Goal: Task Accomplishment & Management: Manage account settings

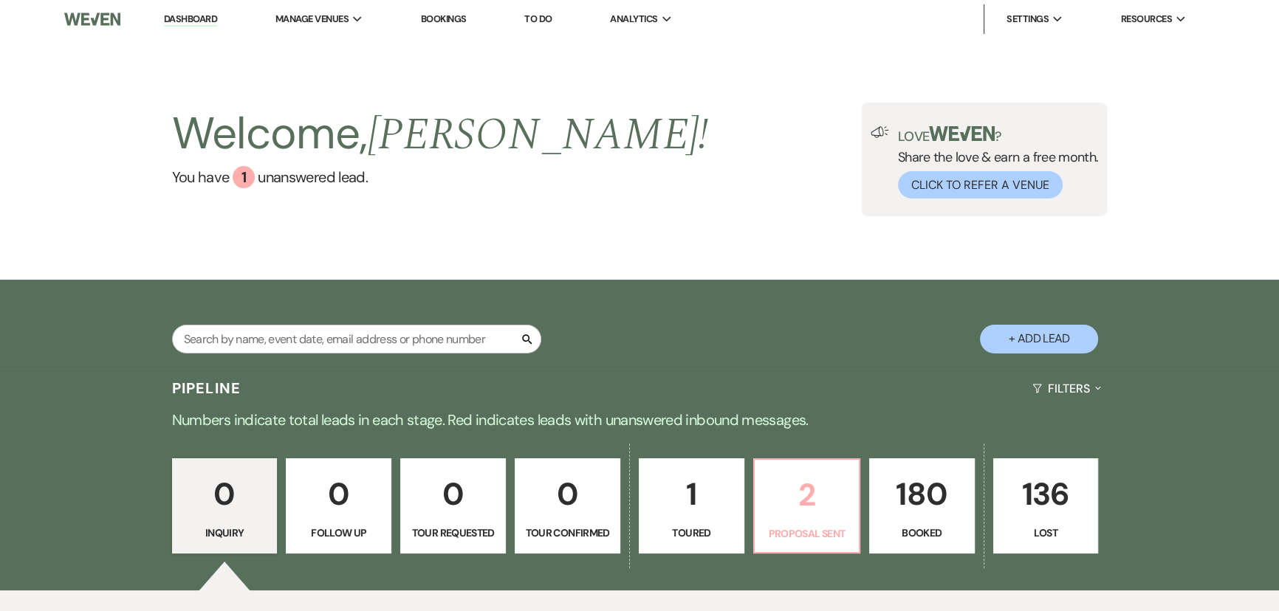
click at [839, 515] on p "2" at bounding box center [806, 494] width 86 height 49
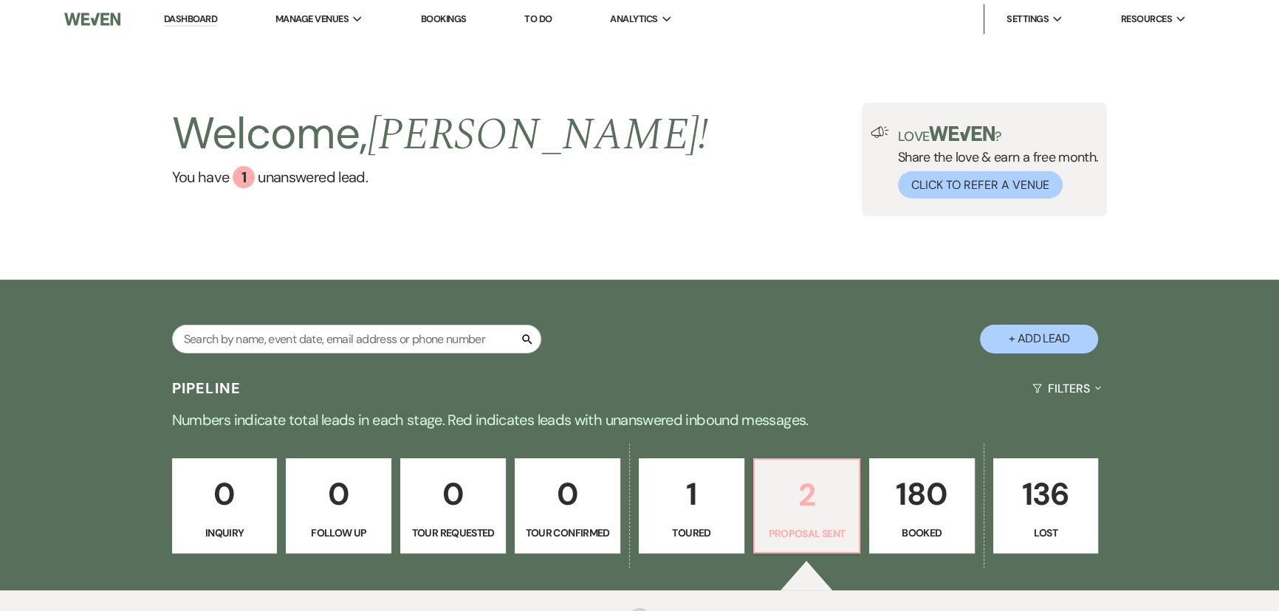
select select "6"
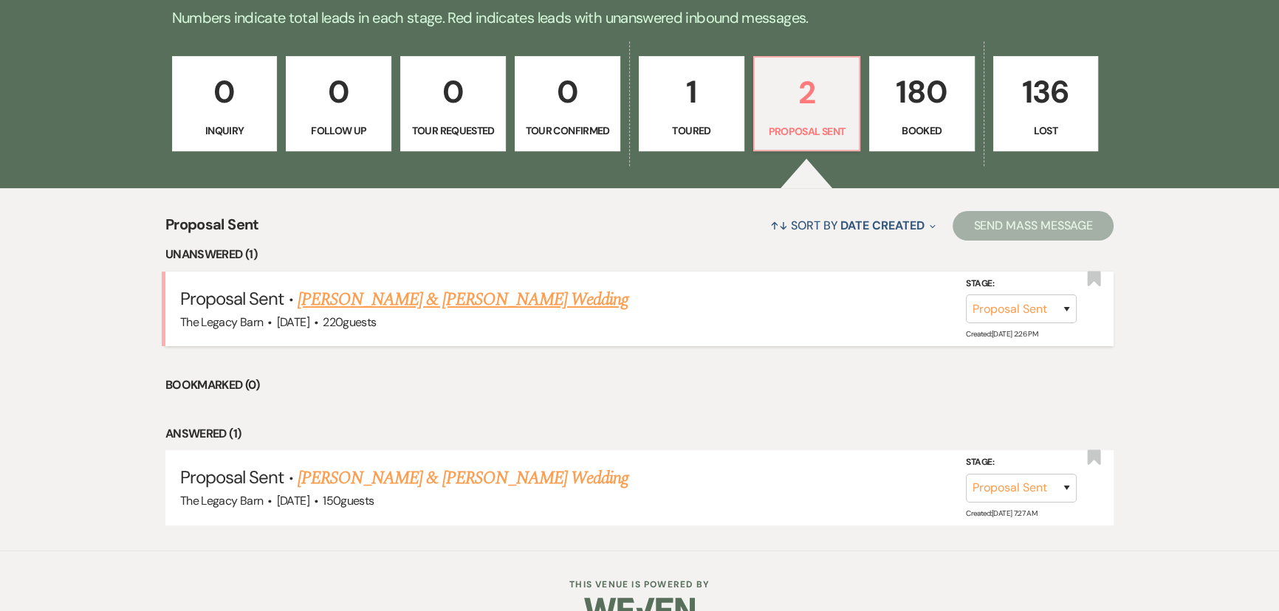
click at [495, 302] on link "[PERSON_NAME] & [PERSON_NAME] Wedding" at bounding box center [463, 299] width 331 height 27
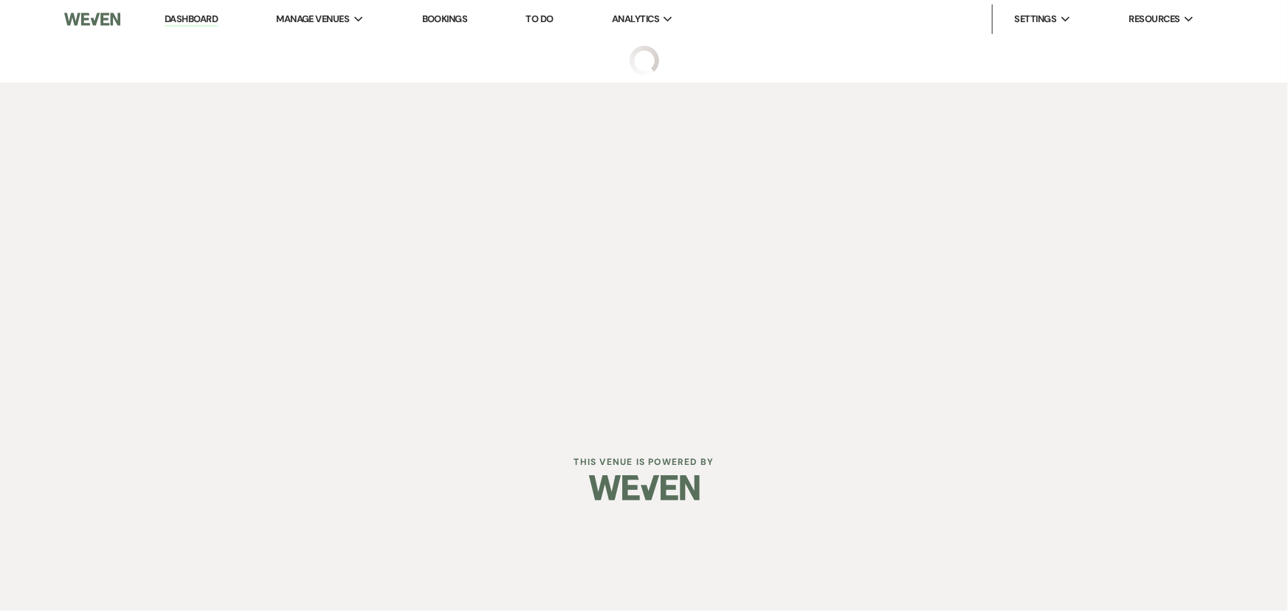
select select "6"
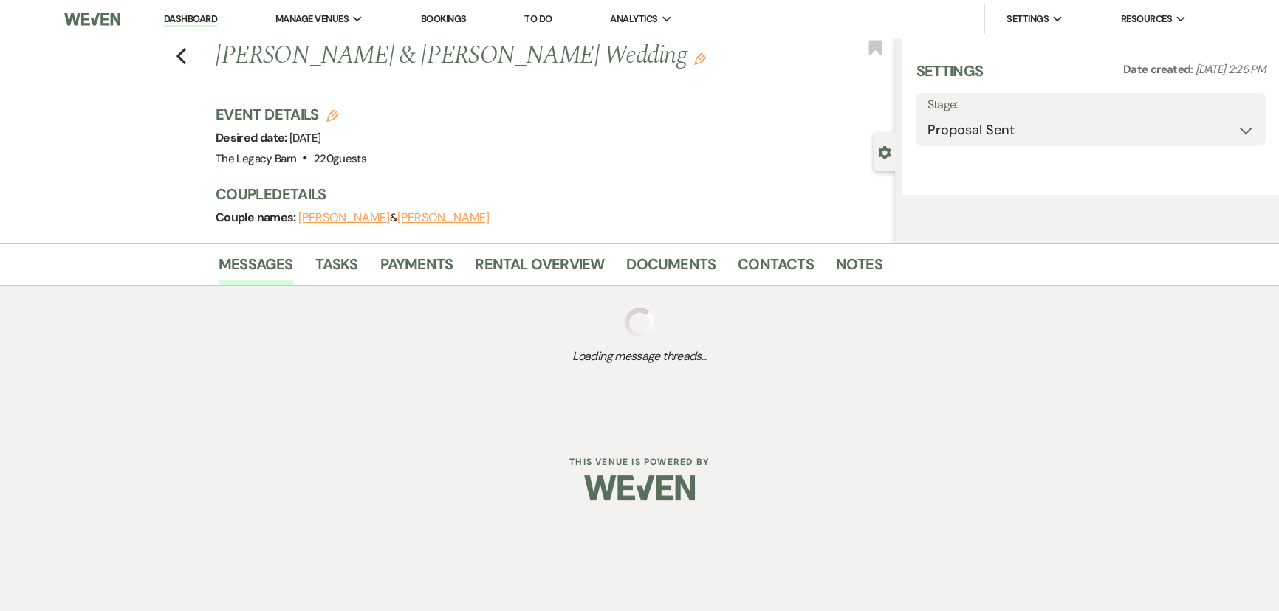
select select "17"
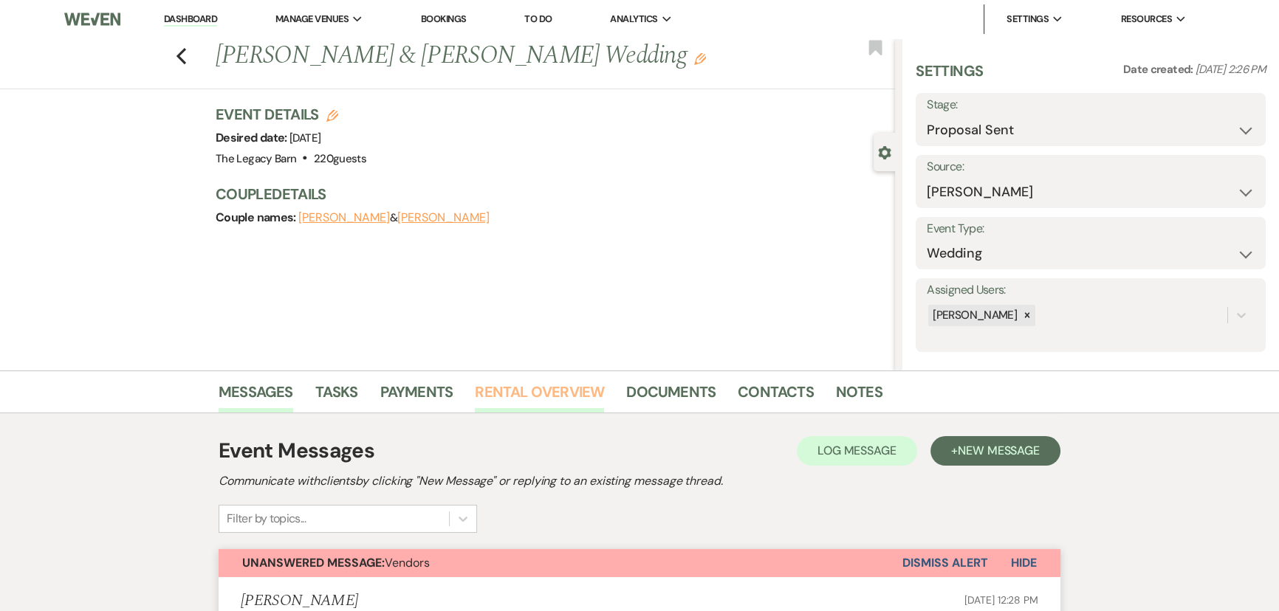
click at [509, 388] on link "Rental Overview" at bounding box center [539, 396] width 129 height 32
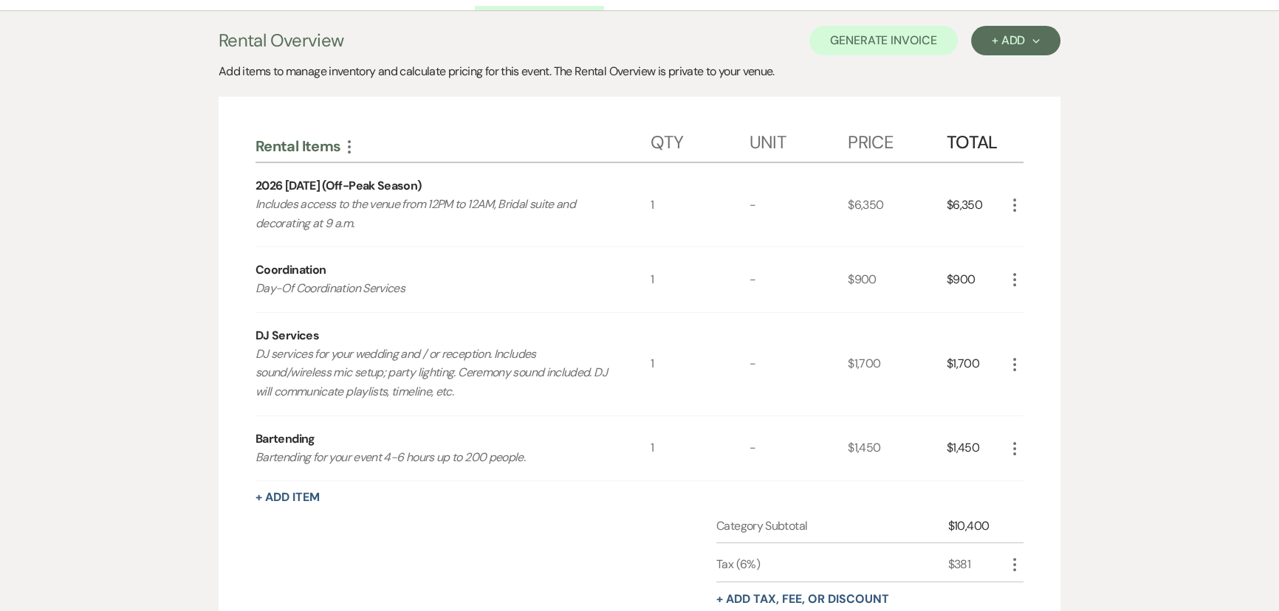
scroll to position [470, 0]
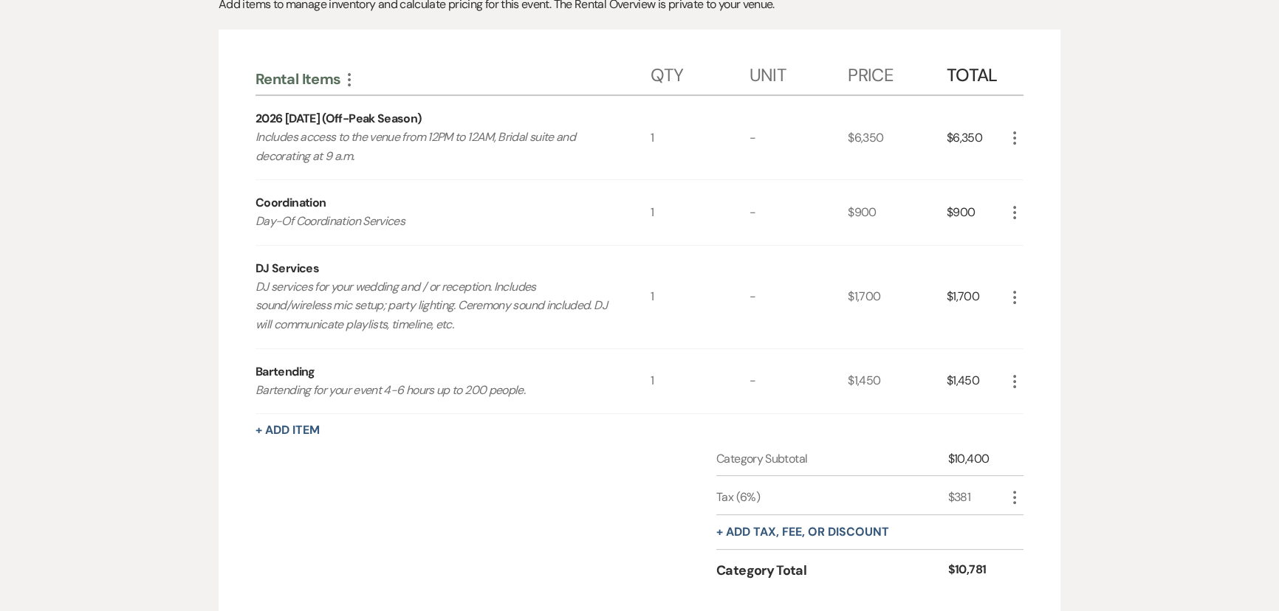
click at [1012, 216] on icon "More" at bounding box center [1014, 213] width 18 height 18
click at [1045, 266] on button "X Delete" at bounding box center [1045, 265] width 80 height 24
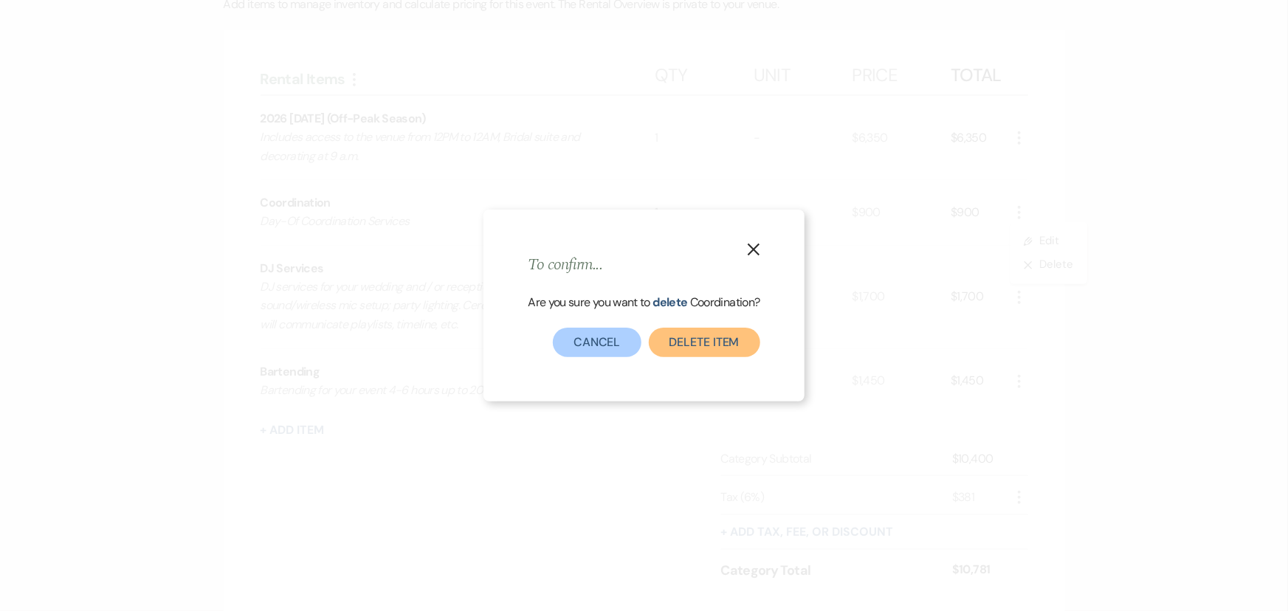
click at [710, 329] on button "Delete Item" at bounding box center [704, 343] width 111 height 30
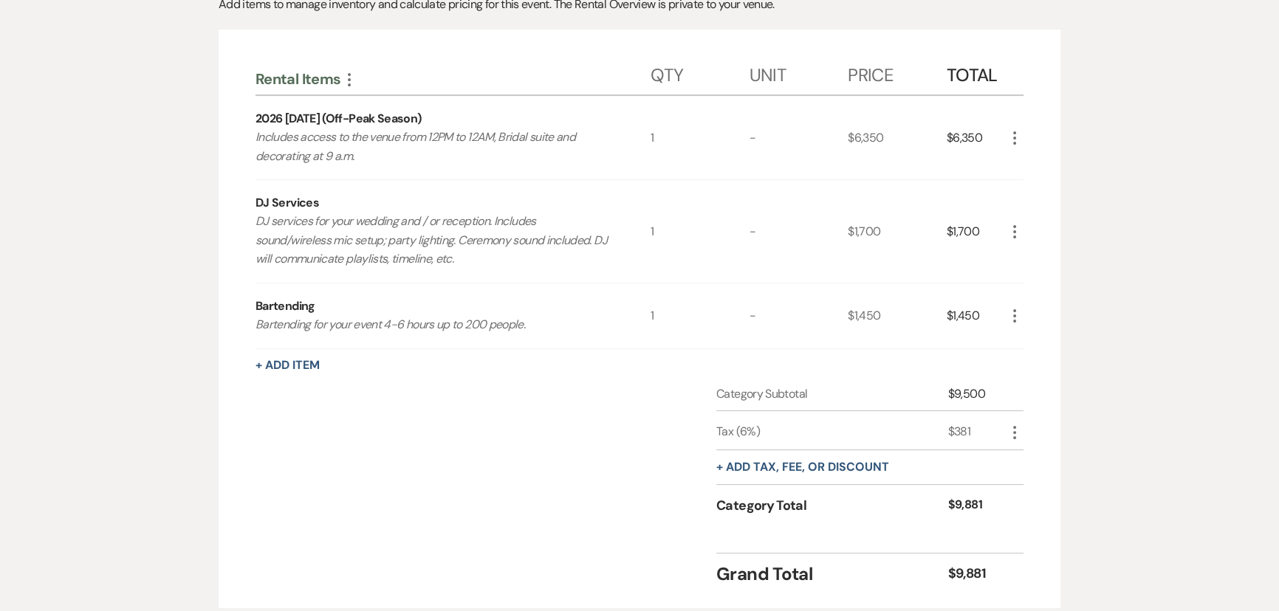
click at [1014, 234] on icon "More" at bounding box center [1014, 232] width 18 height 18
click at [1034, 279] on button "X Delete" at bounding box center [1045, 284] width 80 height 24
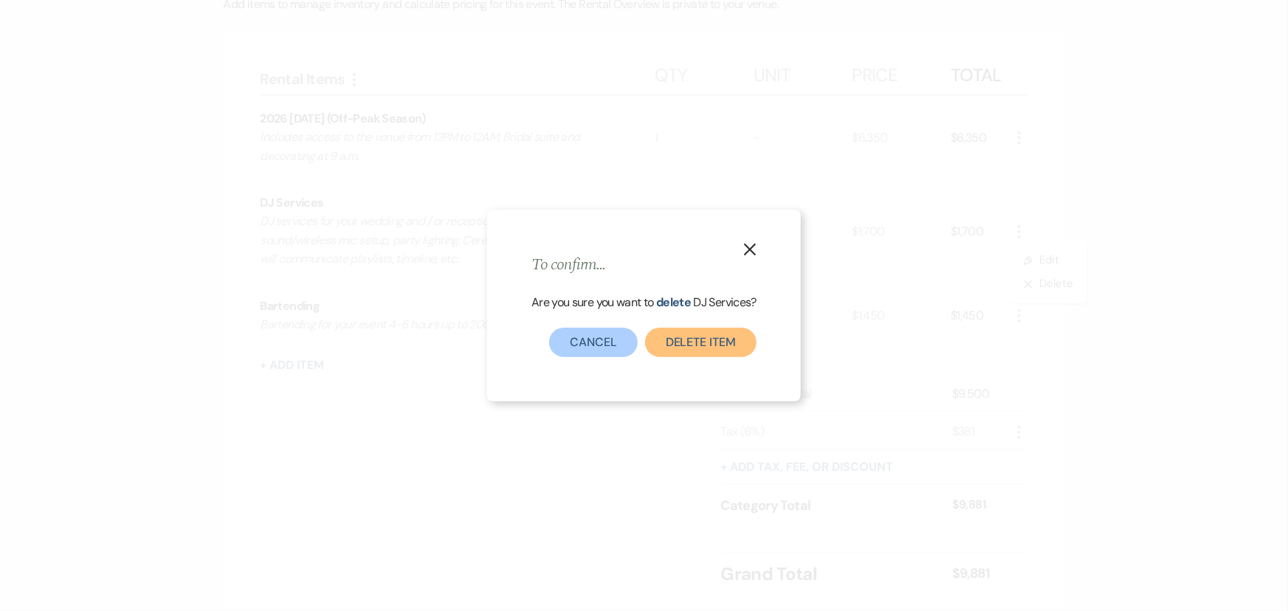
click at [695, 334] on button "Delete Item" at bounding box center [700, 343] width 111 height 30
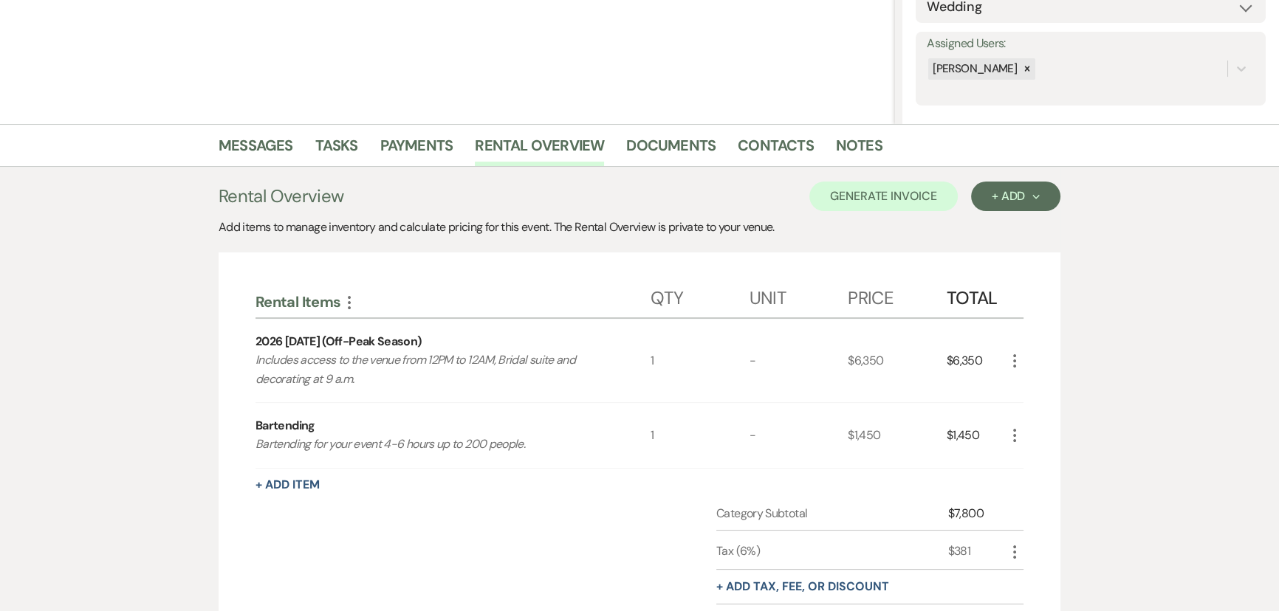
scroll to position [201, 0]
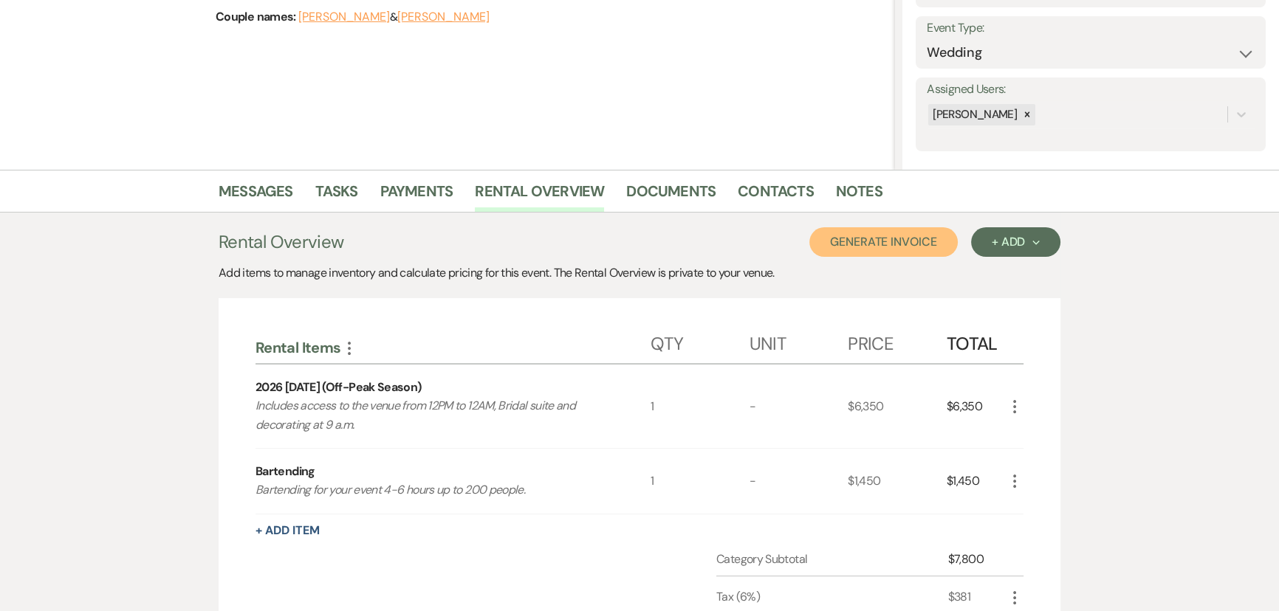
click at [859, 232] on button "Generate Invoice" at bounding box center [883, 242] width 148 height 30
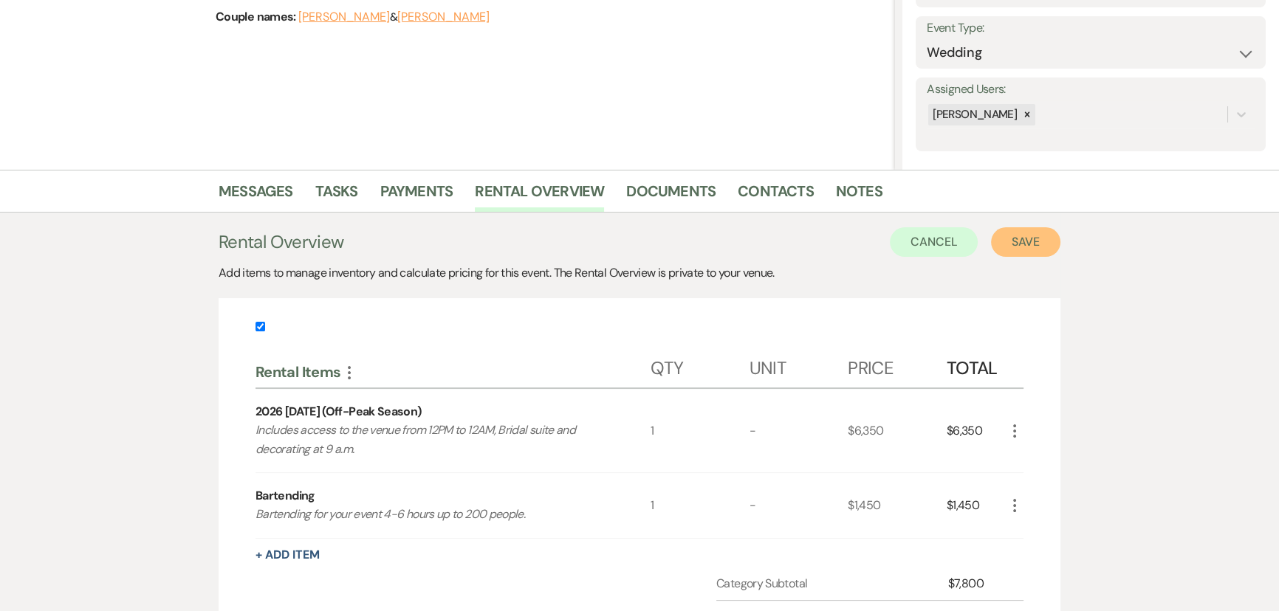
click at [1020, 238] on button "Save" at bounding box center [1025, 242] width 69 height 30
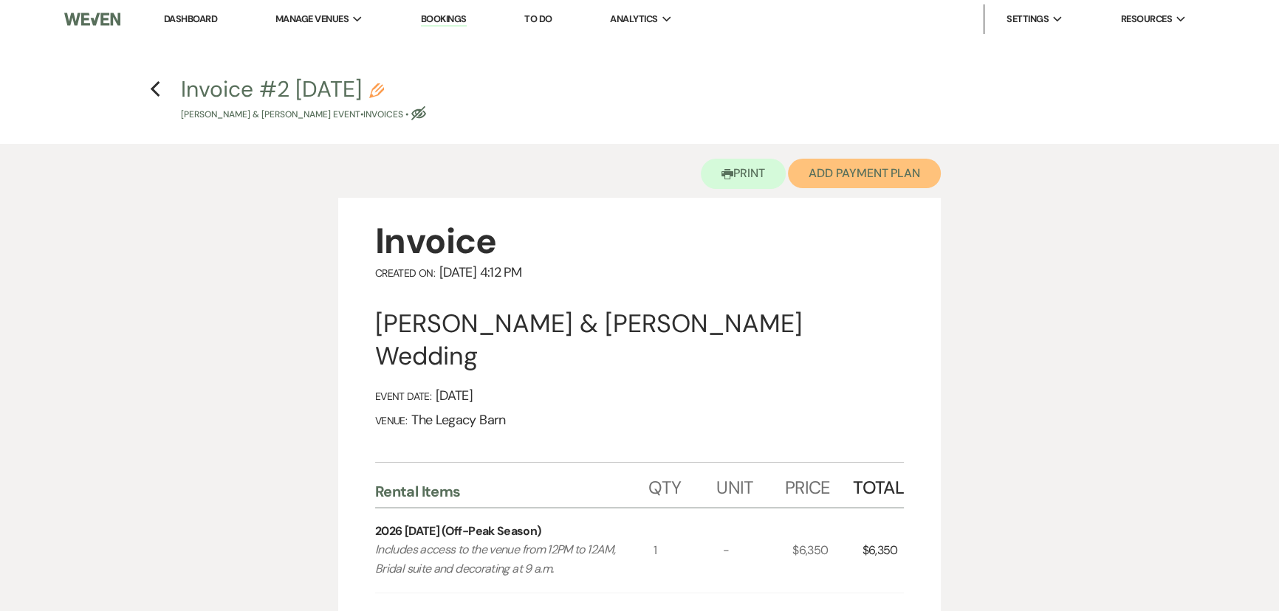
click at [832, 174] on button "Add Payment Plan" at bounding box center [864, 174] width 153 height 30
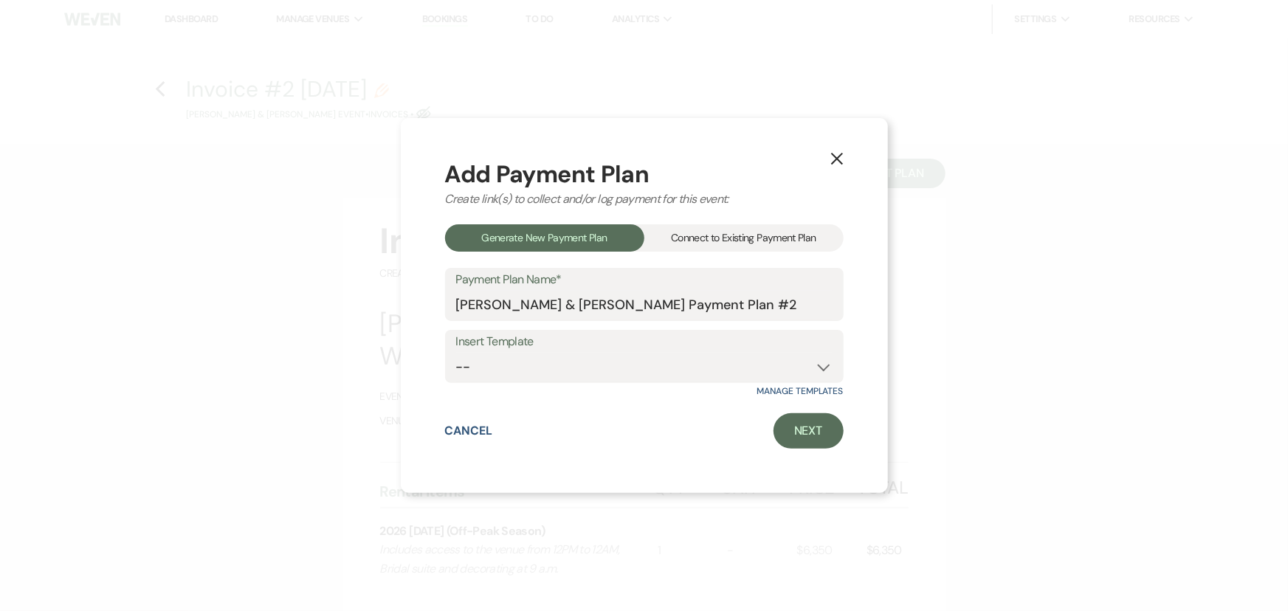
click at [686, 237] on div "Connect to Existing Payment Plan" at bounding box center [743, 237] width 199 height 27
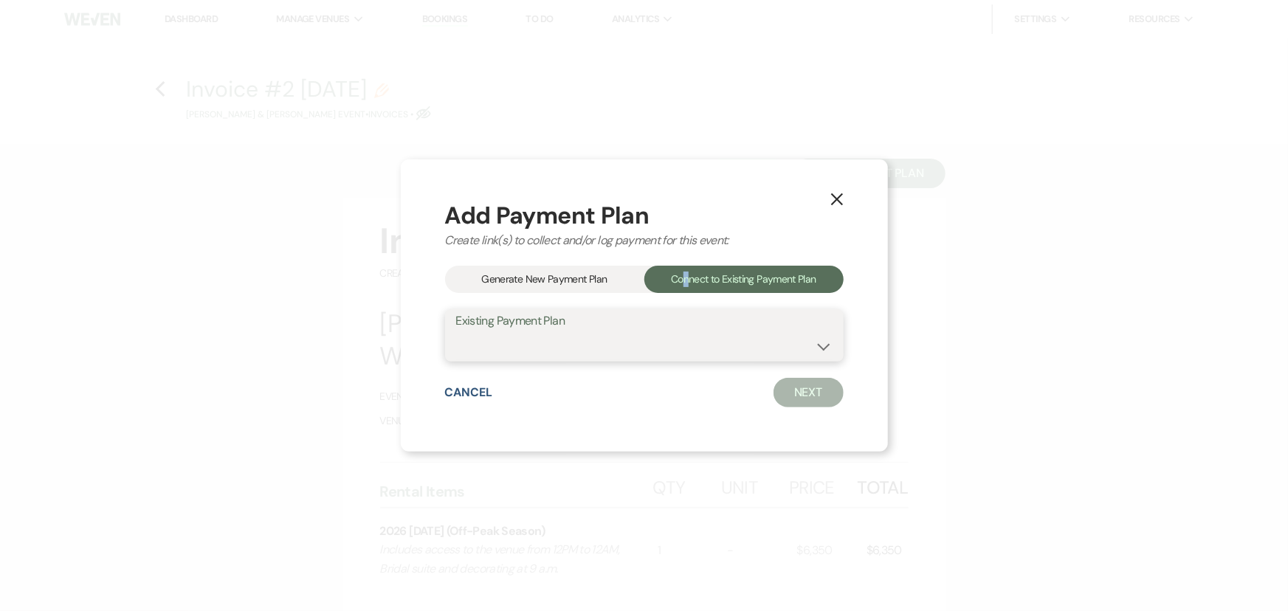
click at [529, 343] on select "[PERSON_NAME] & [PERSON_NAME] Payment Plan #1" at bounding box center [644, 345] width 377 height 29
select select "24629"
click at [456, 331] on select "[PERSON_NAME] & [PERSON_NAME] Payment Plan #1" at bounding box center [644, 345] width 377 height 29
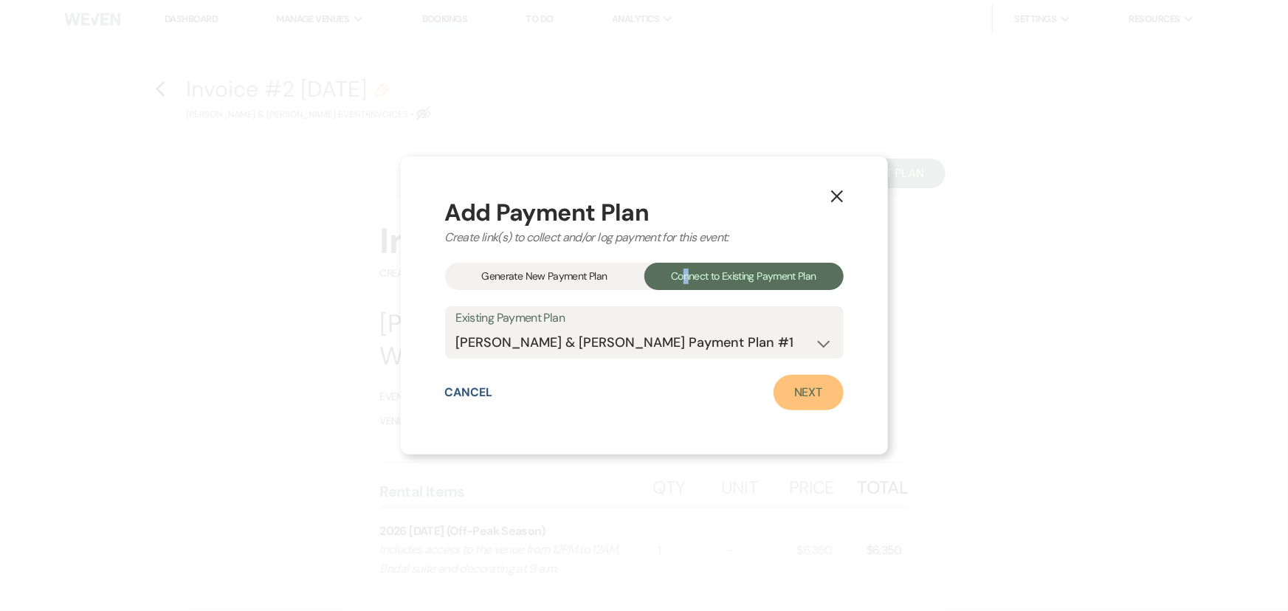
click at [794, 399] on link "Next" at bounding box center [809, 392] width 70 height 35
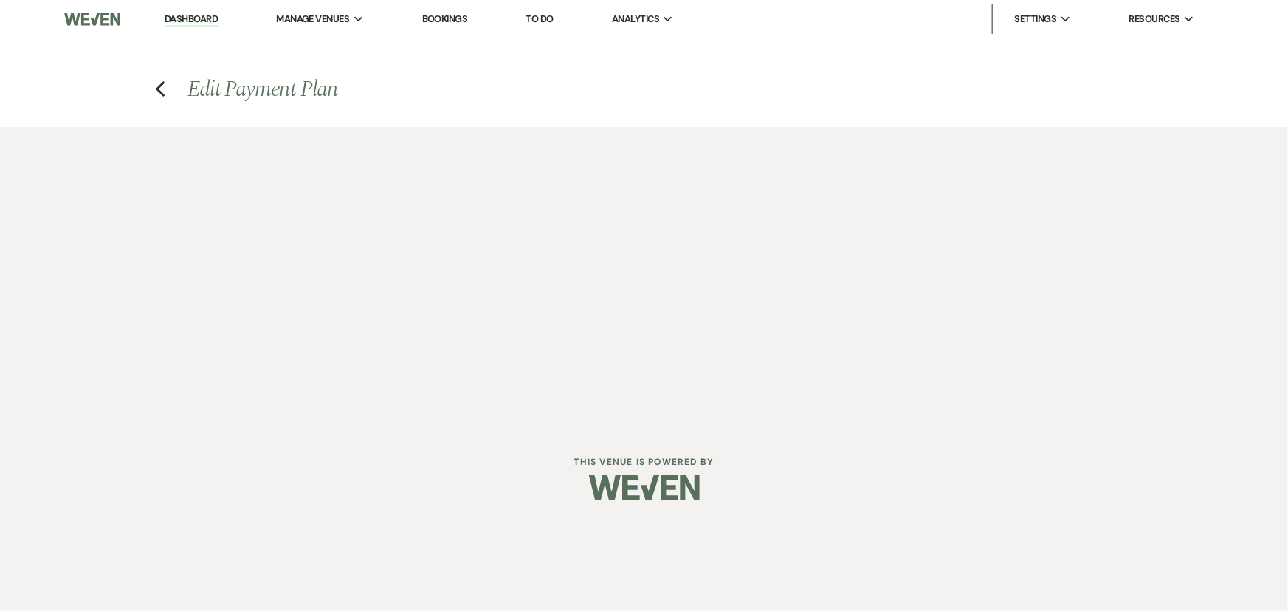
select select "27412"
select select "2"
select select "flat"
select select "true"
select select "client"
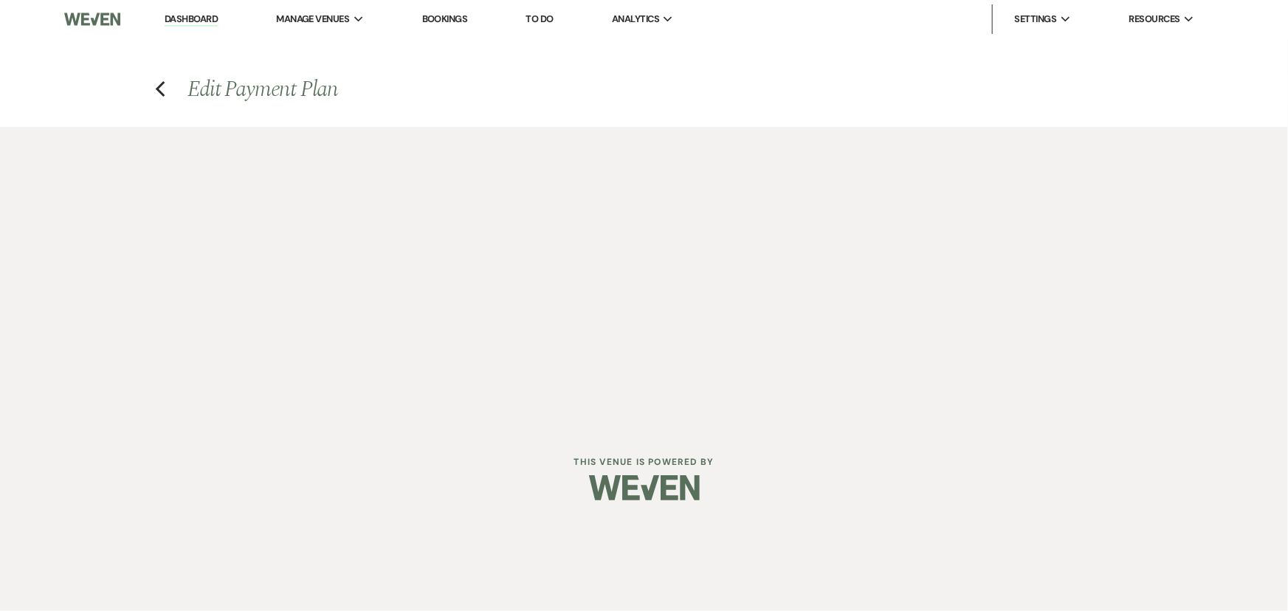
select select "days"
select select "2"
select select "flat"
select select "true"
select select "client"
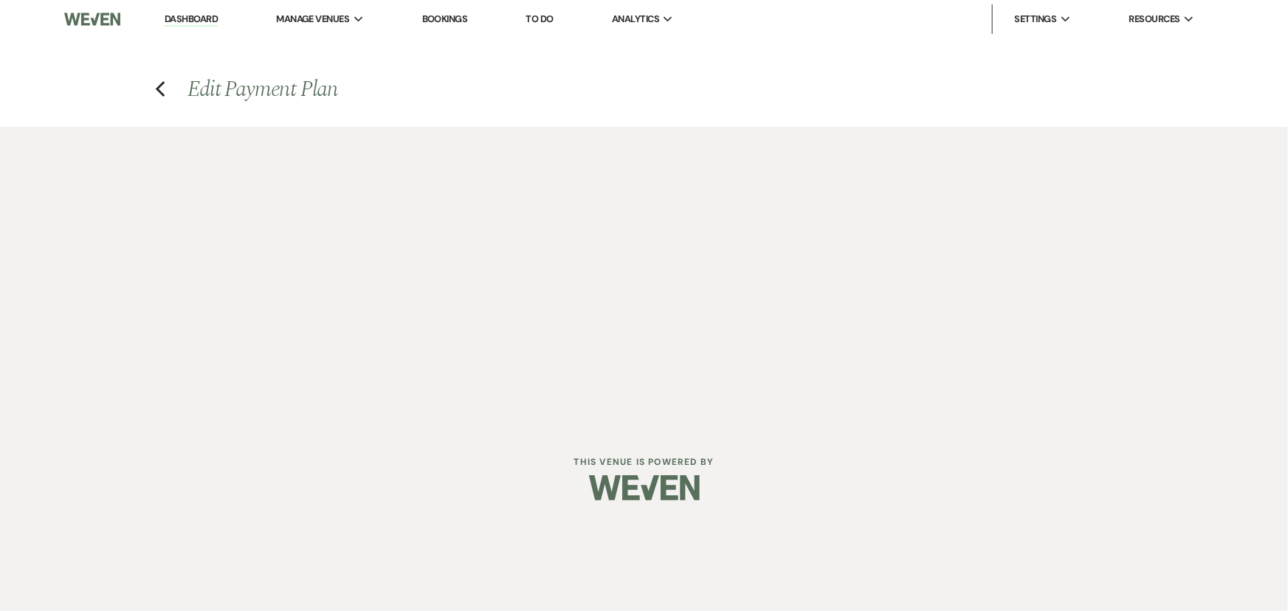
select select "weeks"
select select "client"
select select "days"
select select "host"
select select "days"
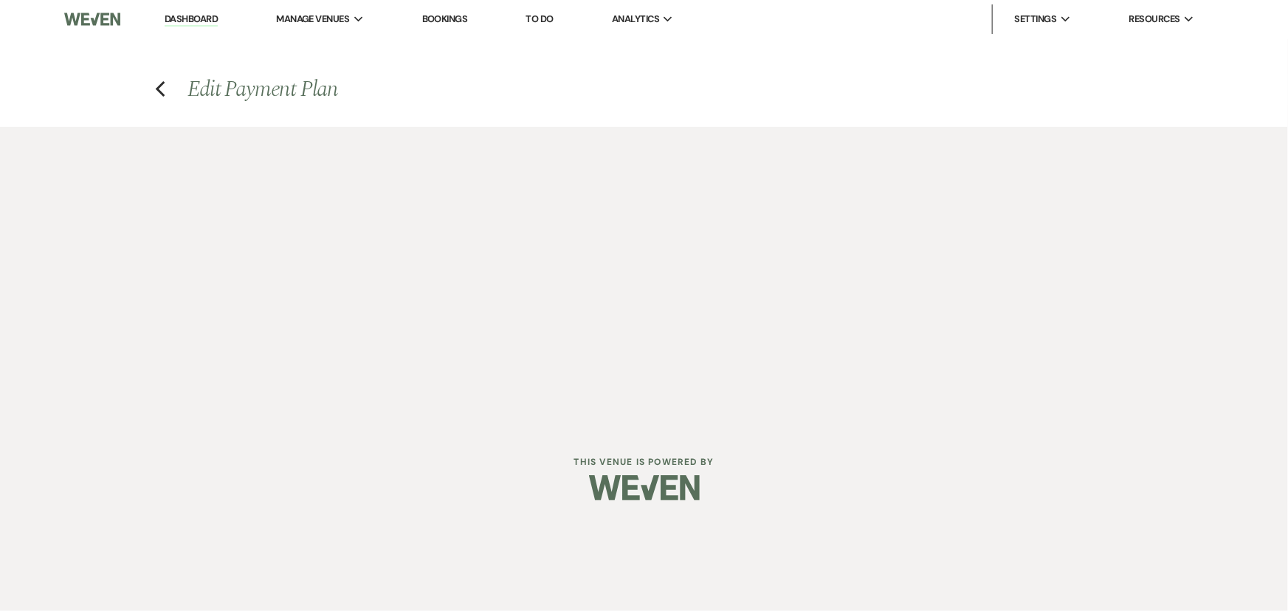
select select "afterDueDate"
select select "2"
select select "flat"
select select "true"
select select "client"
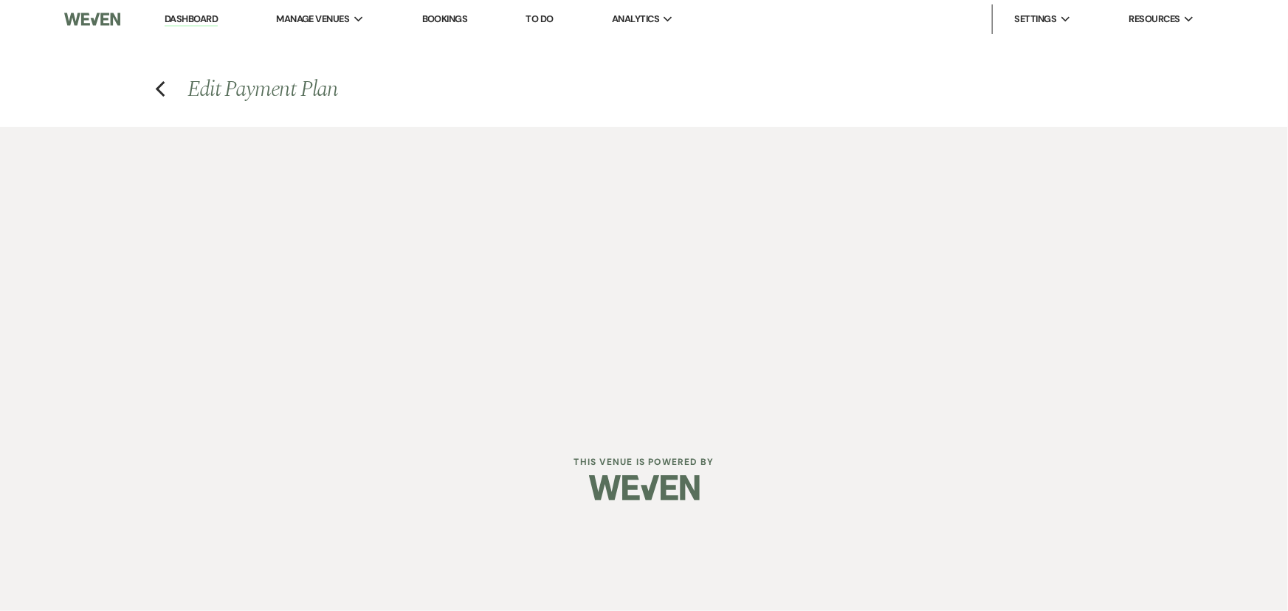
select select "weeks"
select select "client"
select select "days"
select select "host"
select select "days"
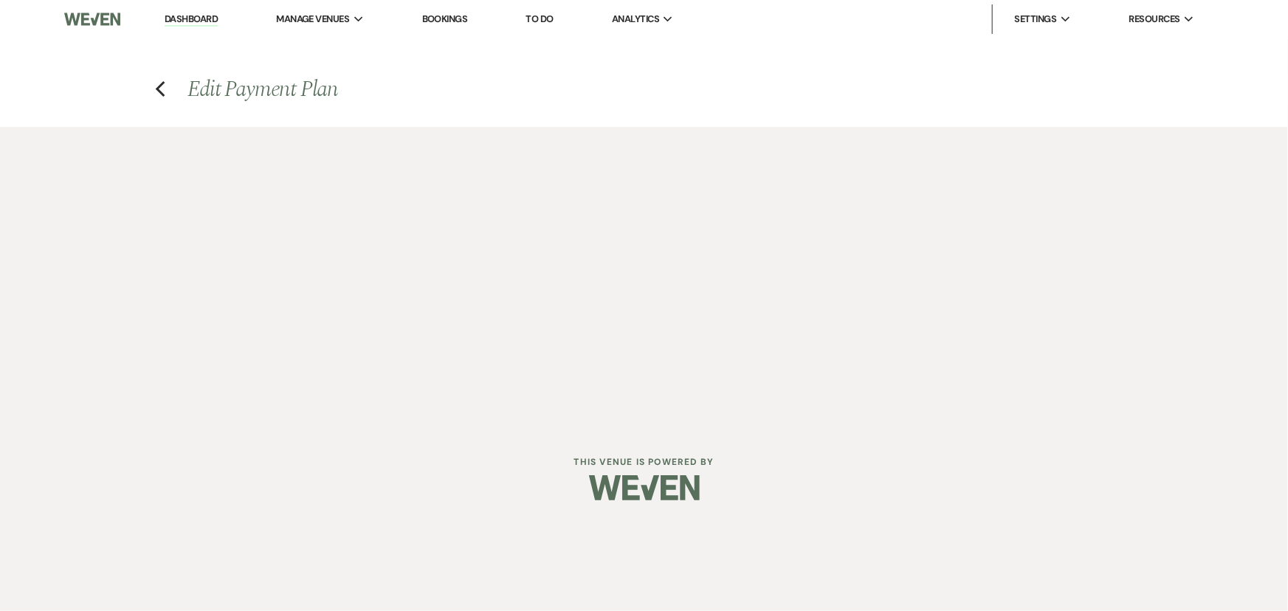
select select "afterDueDate"
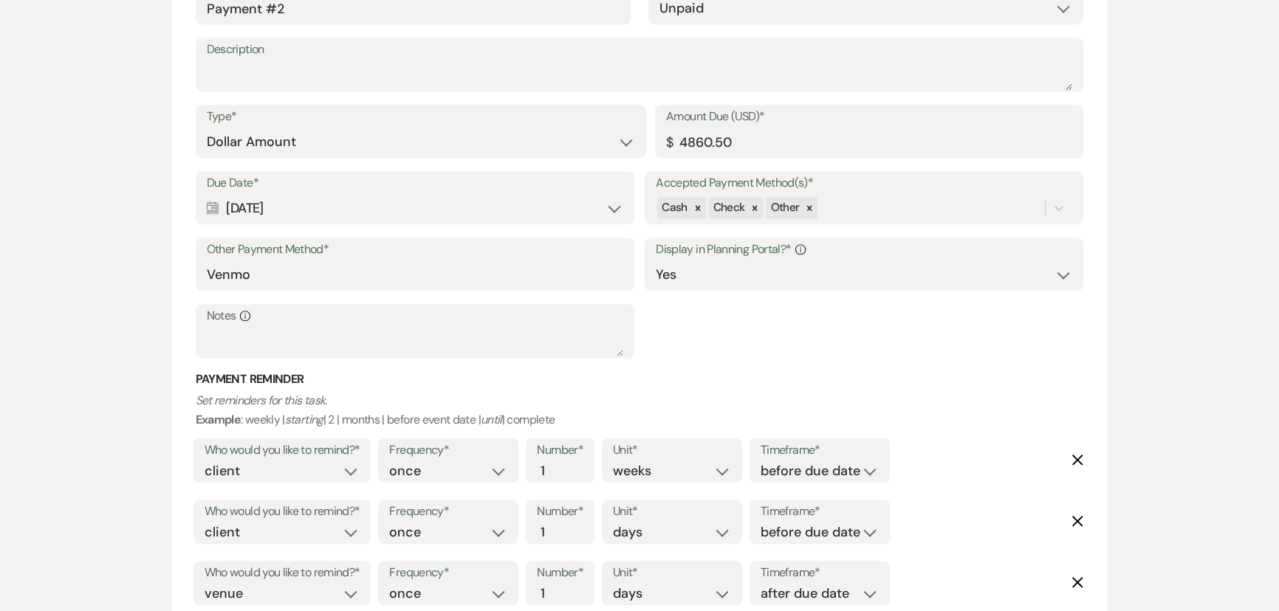
scroll to position [985, 0]
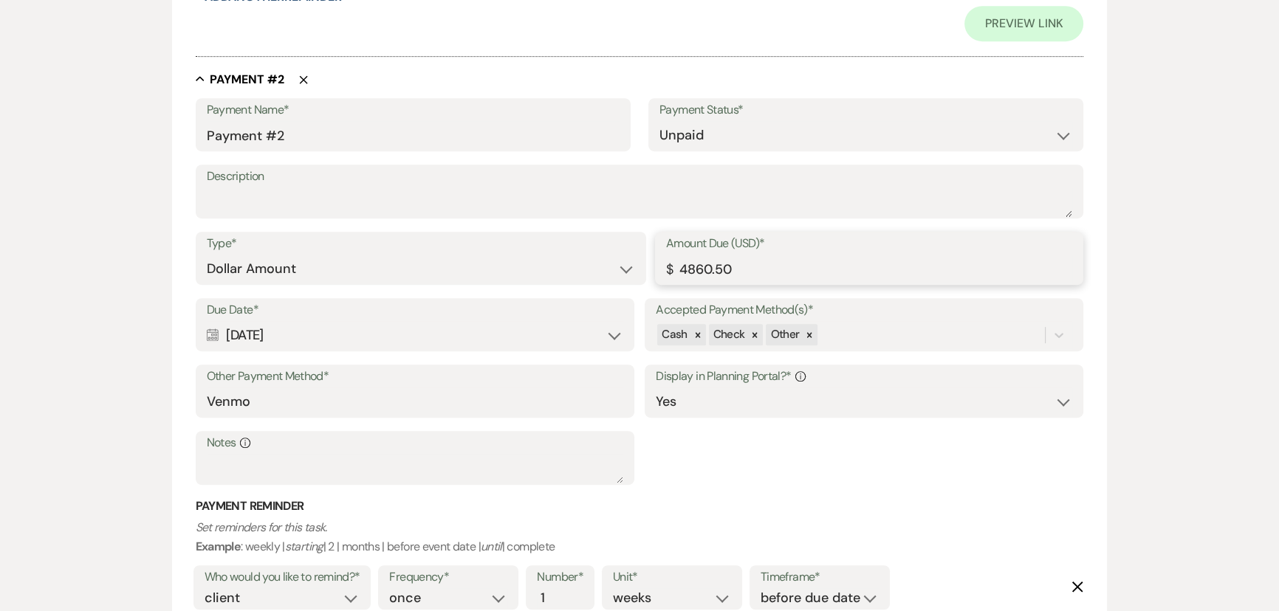
click at [681, 266] on input "4860.50" at bounding box center [869, 269] width 406 height 29
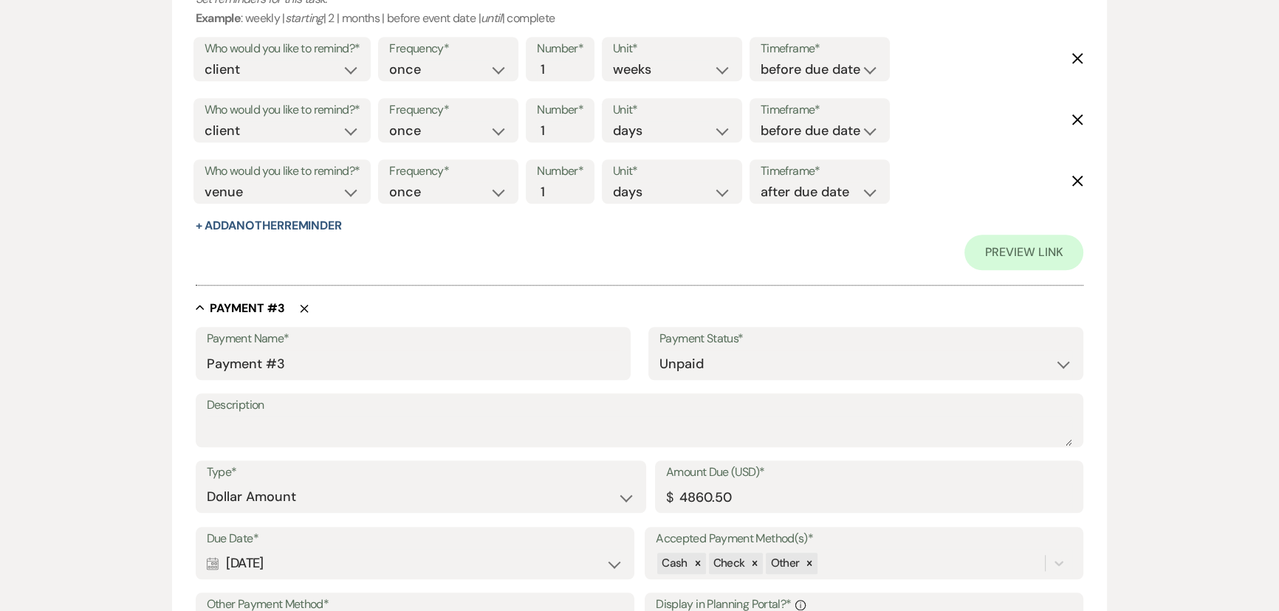
scroll to position [1589, 0]
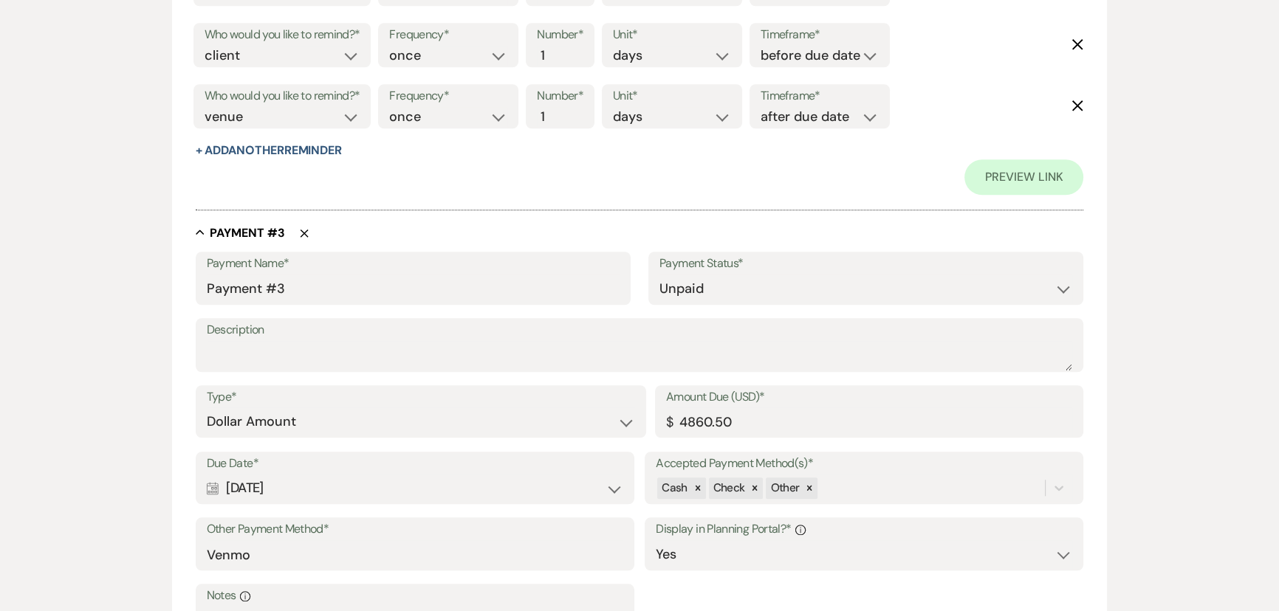
type input "3560.50"
click at [693, 422] on input "4860.50" at bounding box center [869, 422] width 406 height 29
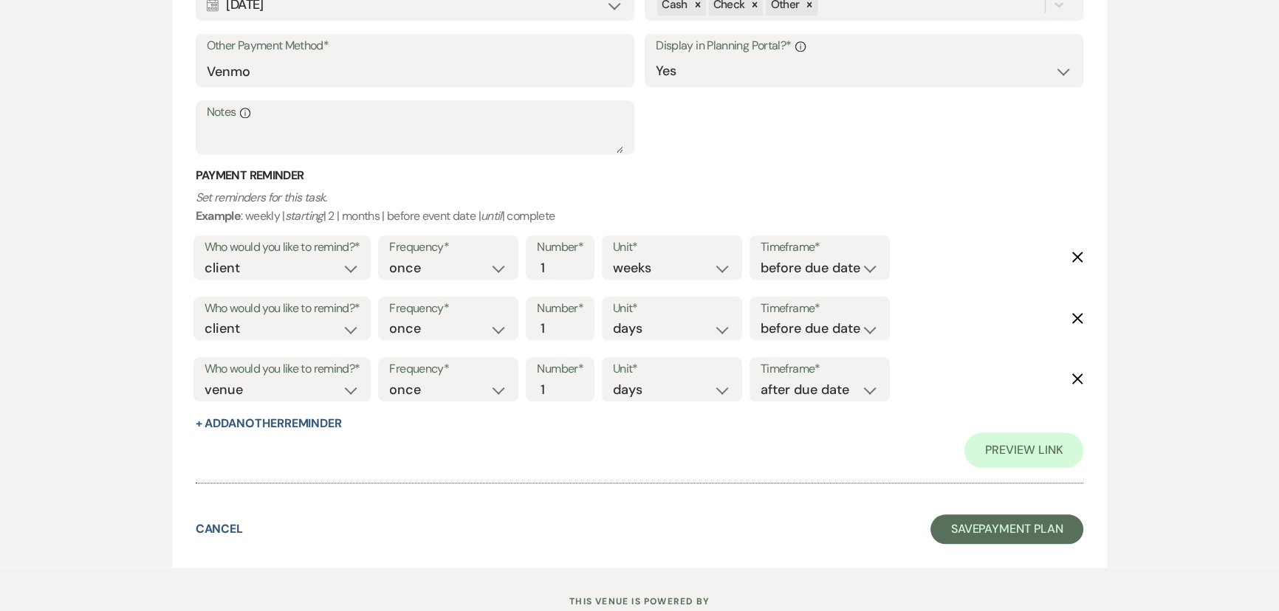
scroll to position [2121, 0]
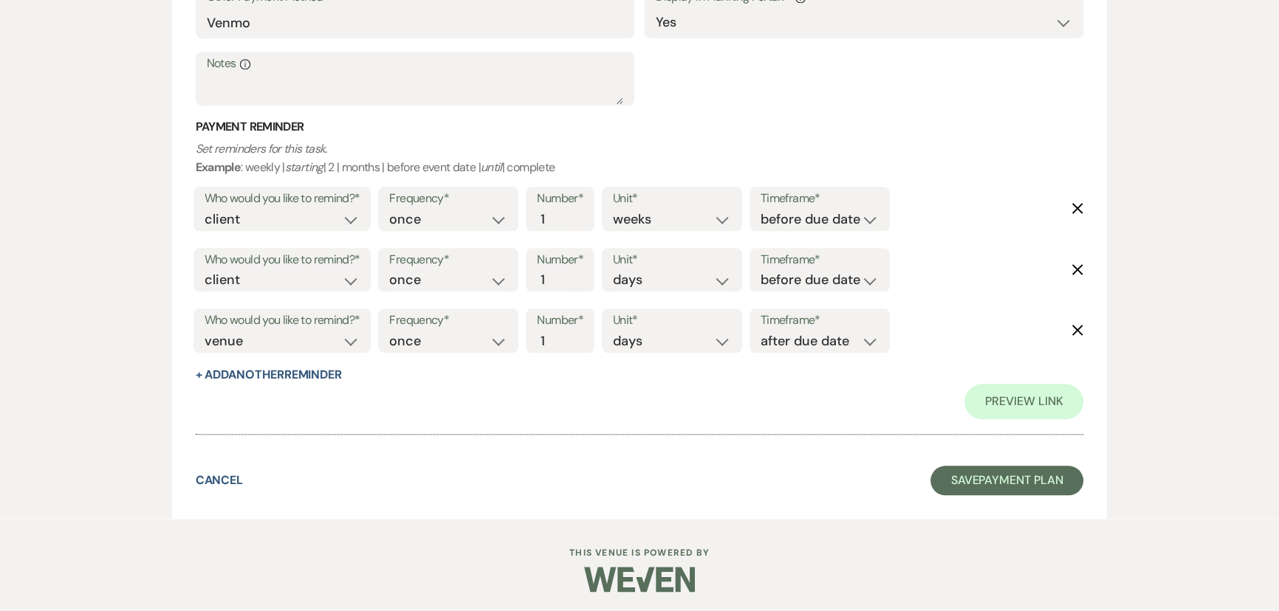
type input "3560.50"
click at [969, 474] on button "Save Payment Plan" at bounding box center [1007, 481] width 154 height 30
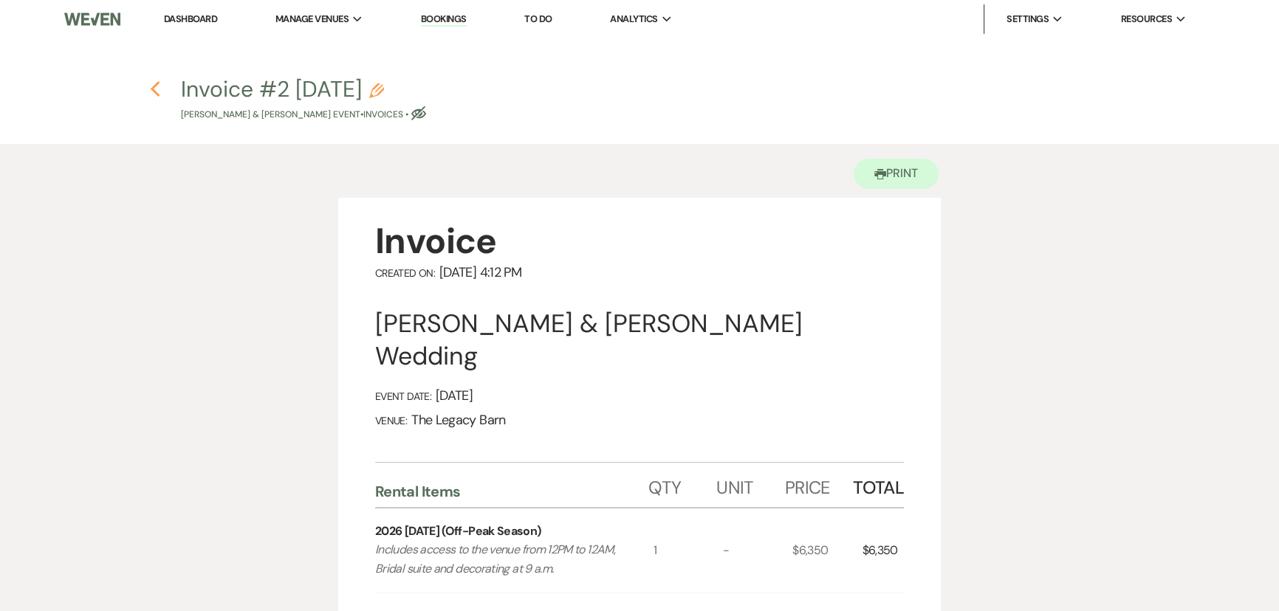
click at [153, 88] on use "button" at bounding box center [155, 89] width 10 height 16
select select "6"
select select "17"
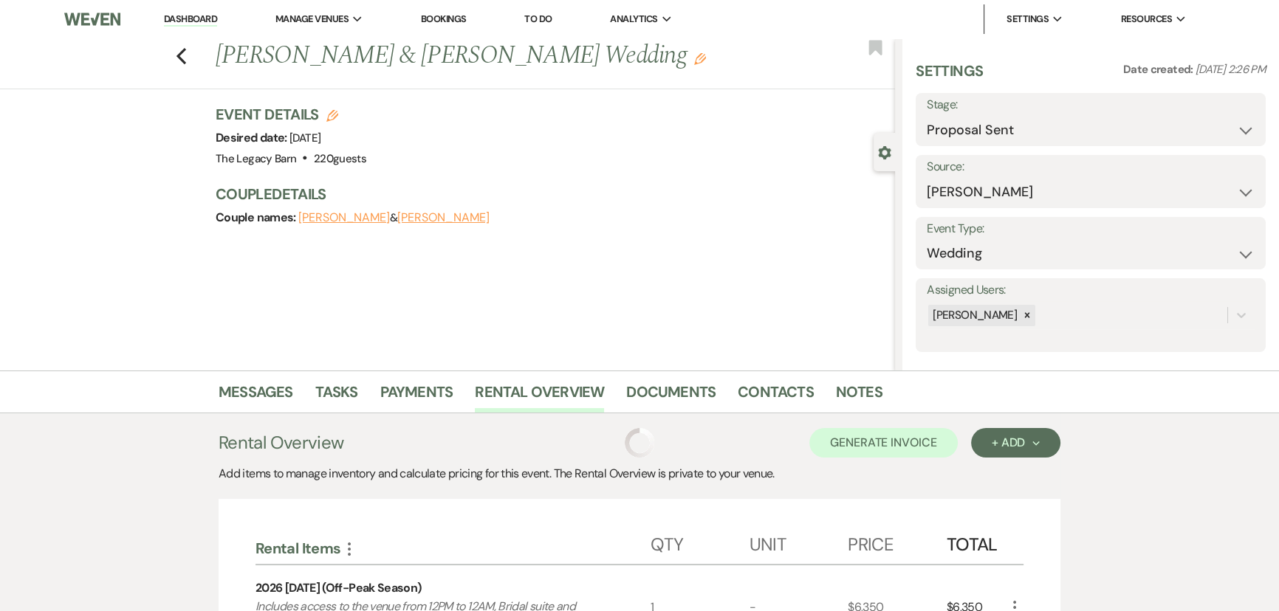
scroll to position [201, 0]
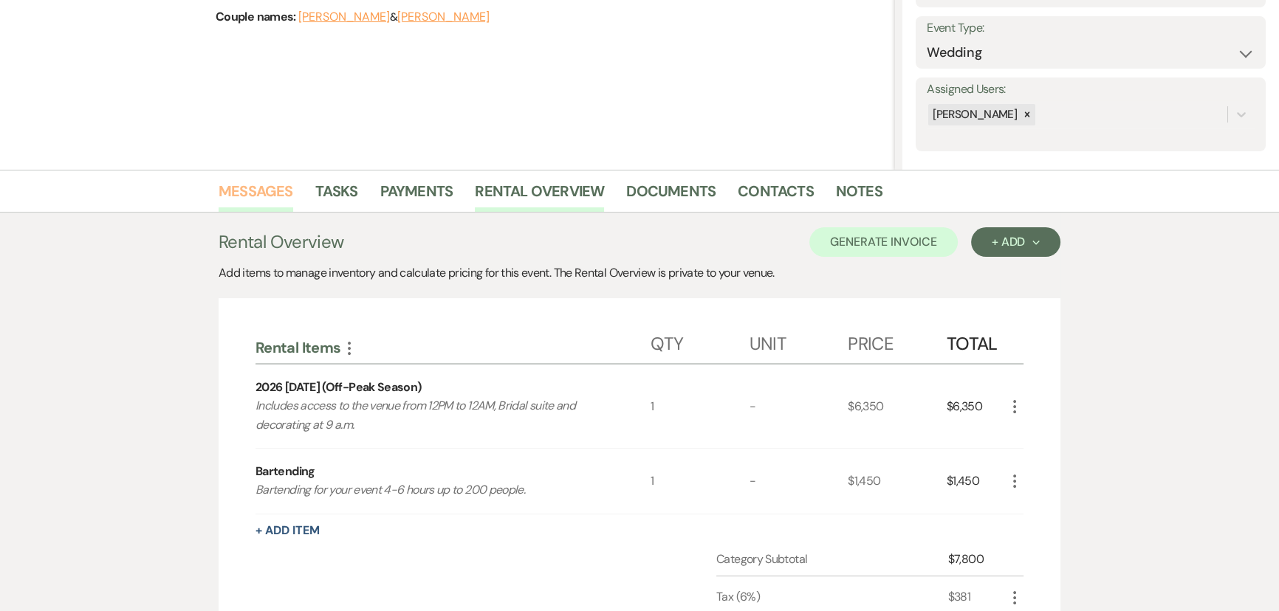
click at [247, 195] on link "Messages" at bounding box center [256, 195] width 75 height 32
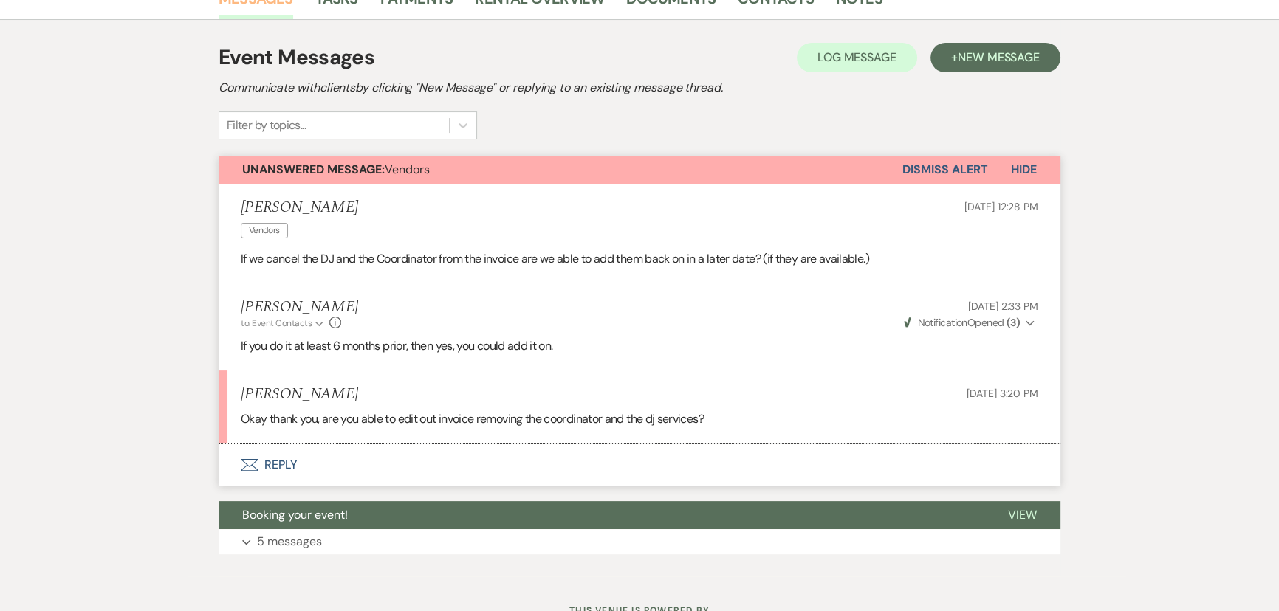
scroll to position [453, 0]
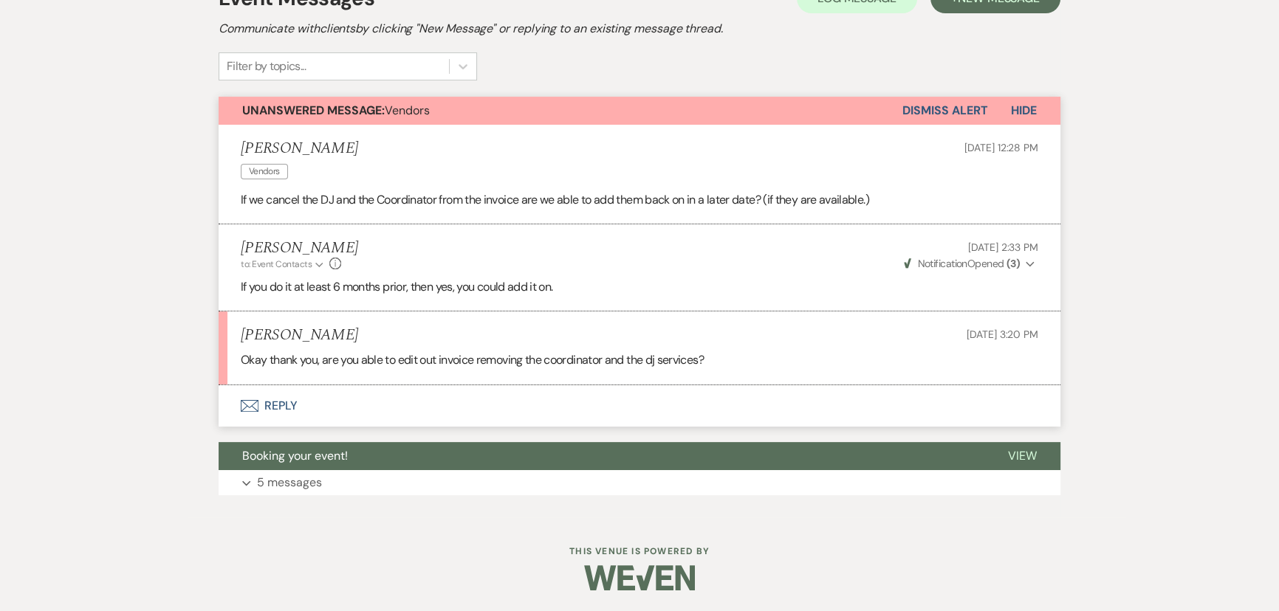
click at [258, 400] on use "button" at bounding box center [250, 406] width 18 height 12
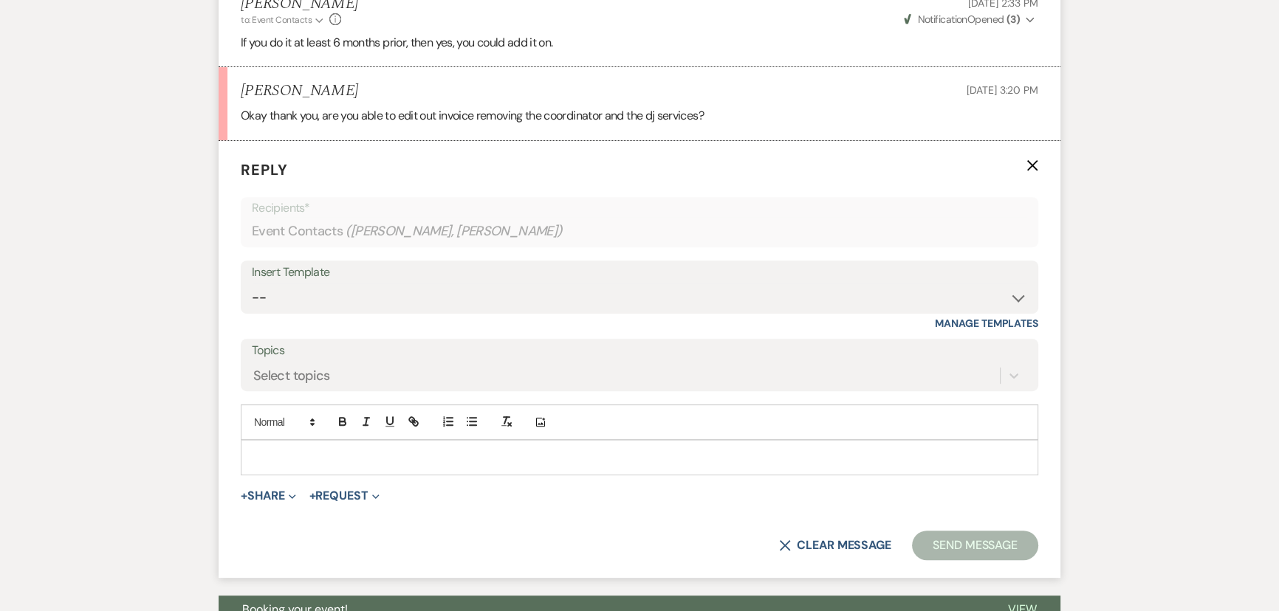
scroll to position [710, 0]
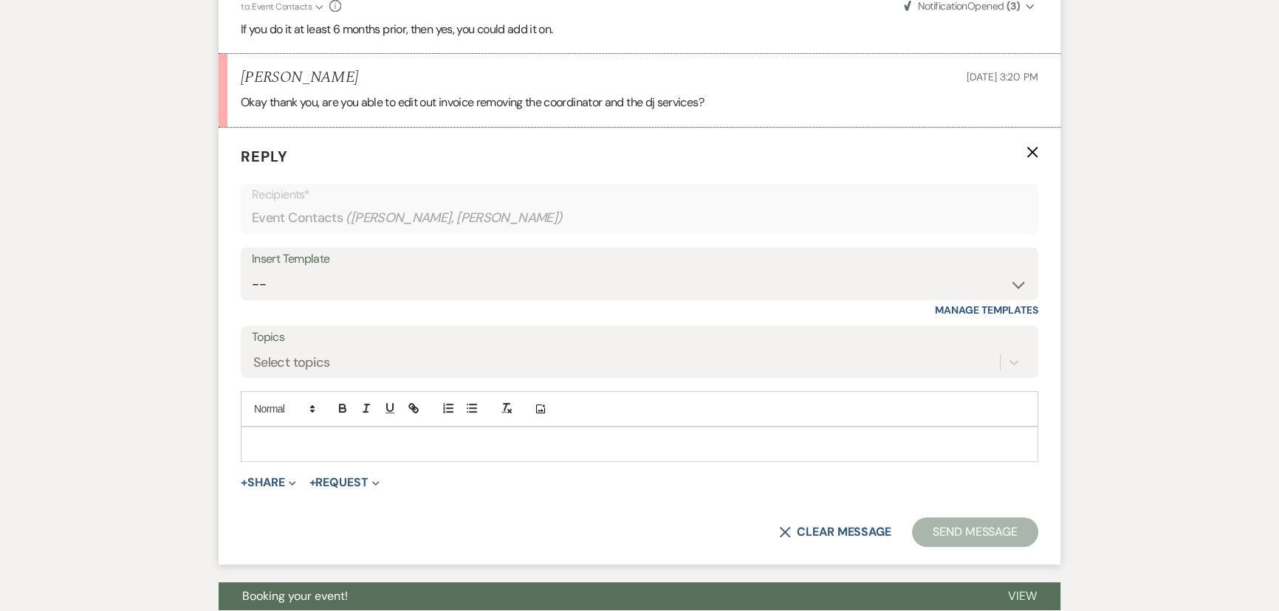
click at [277, 445] on p at bounding box center [639, 444] width 774 height 16
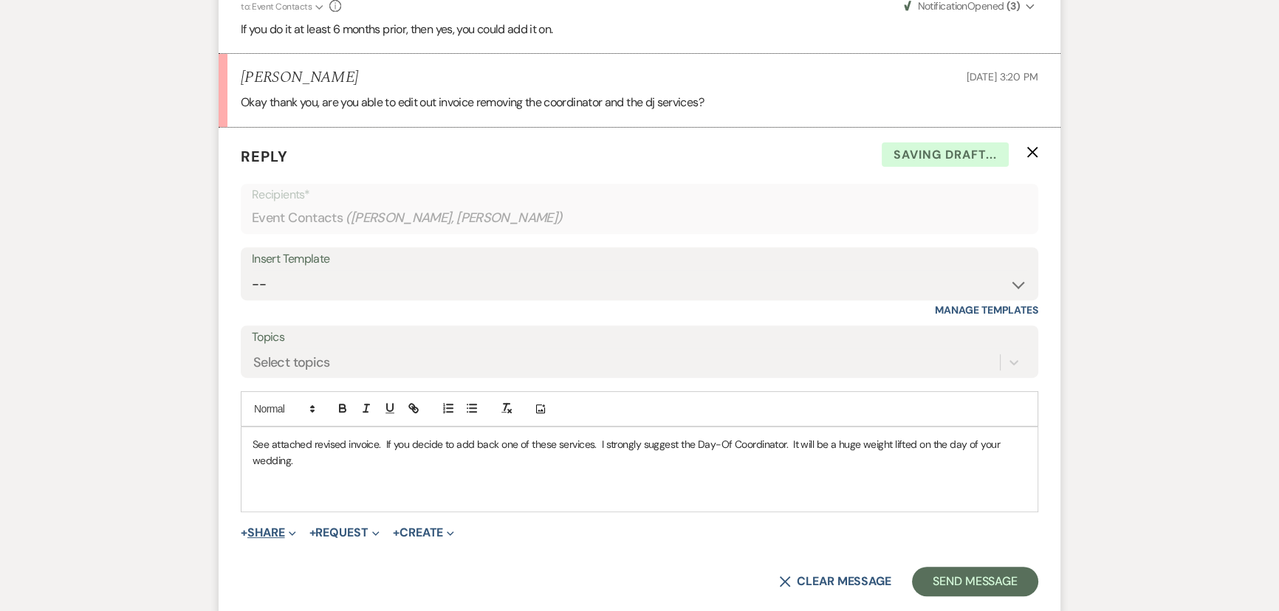
click at [269, 529] on button "+ Share Expand" at bounding box center [268, 533] width 55 height 12
click at [279, 554] on span "Doc Upload Documents" at bounding box center [300, 562] width 84 height 16
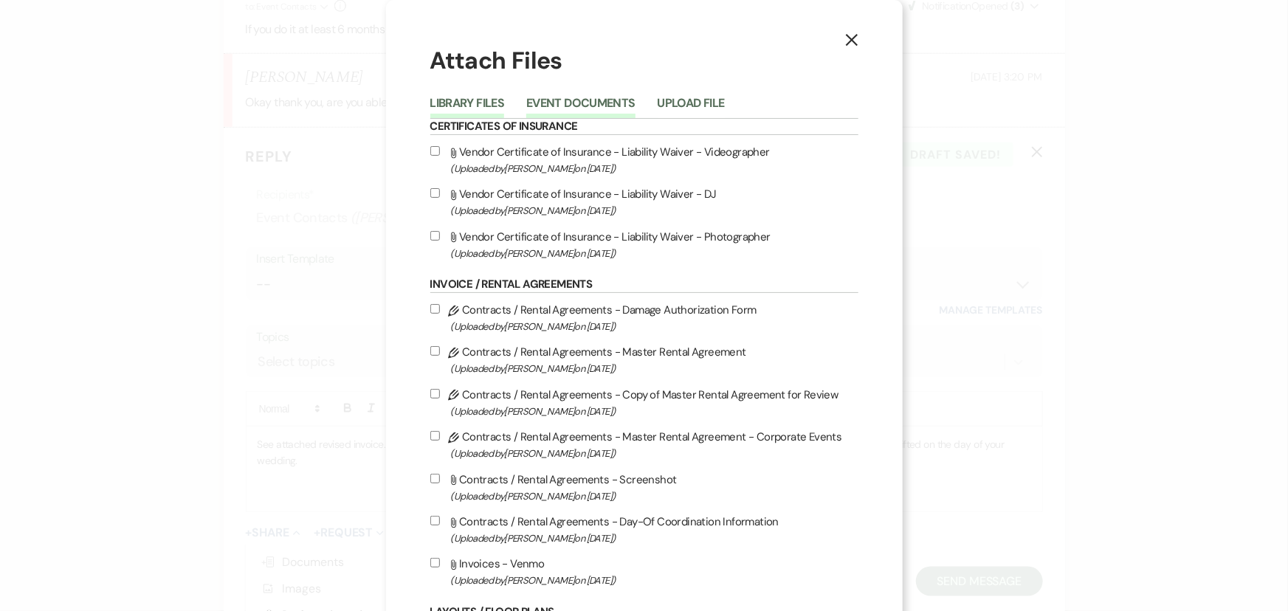
click at [590, 97] on button "Event Documents" at bounding box center [580, 107] width 109 height 21
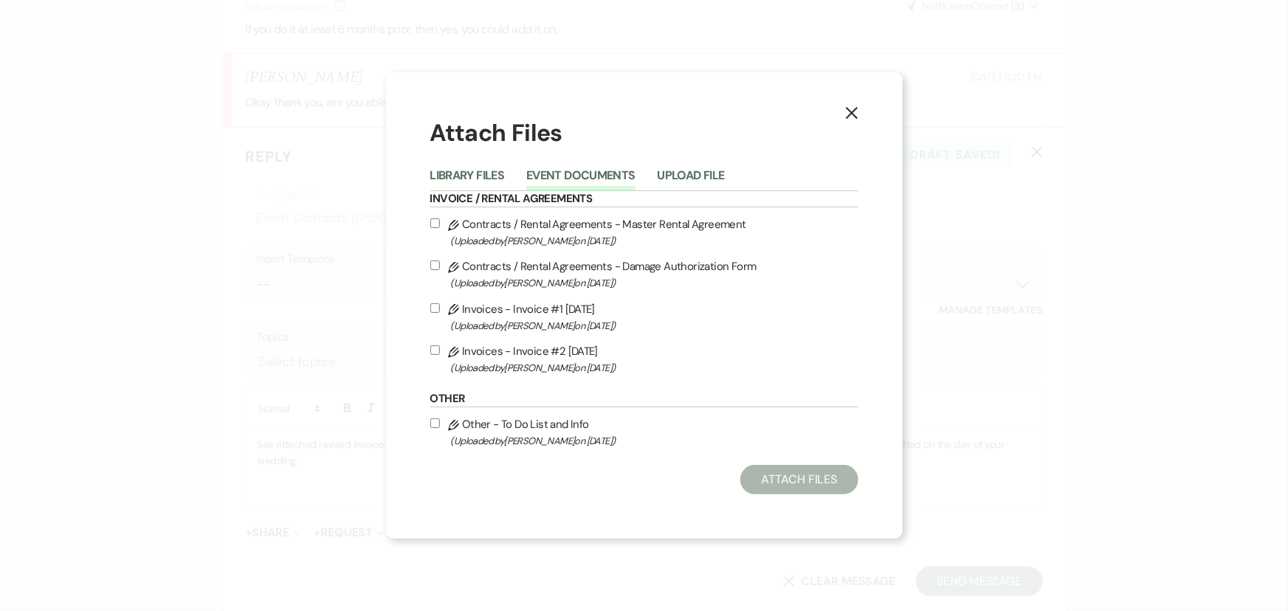
click at [436, 349] on input "Pencil Invoices - Invoice #2 [DATE] (Uploaded by [PERSON_NAME] on [DATE] )" at bounding box center [435, 350] width 10 height 10
checkbox input "true"
click at [817, 479] on button "Attach Files" at bounding box center [798, 480] width 117 height 30
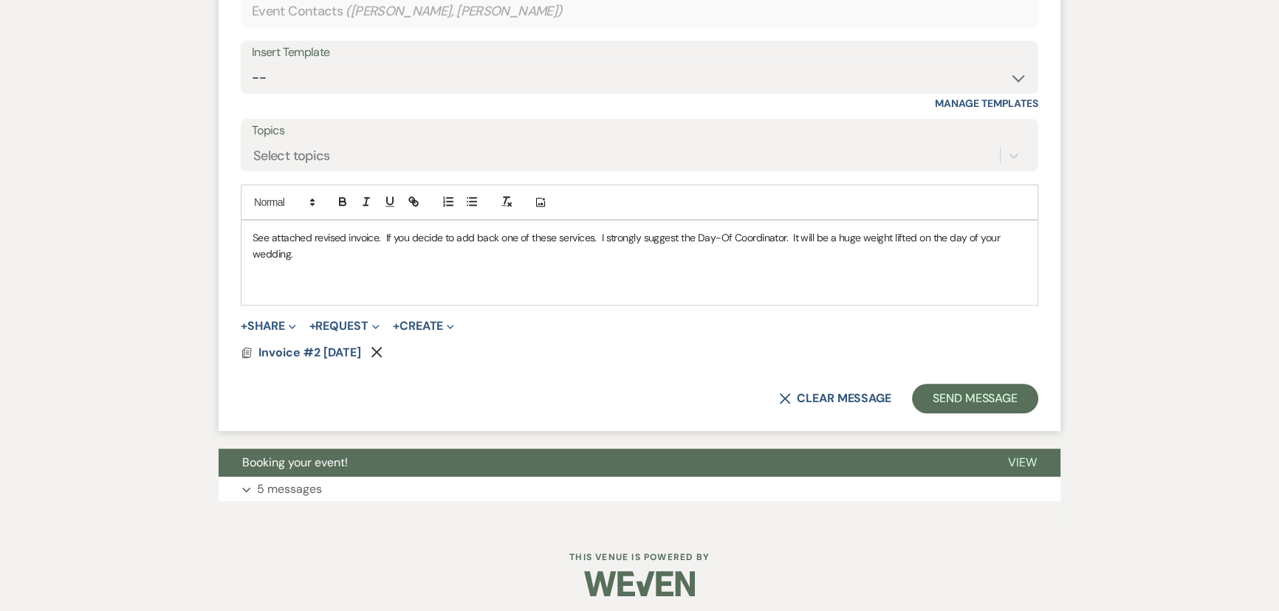
scroll to position [923, 0]
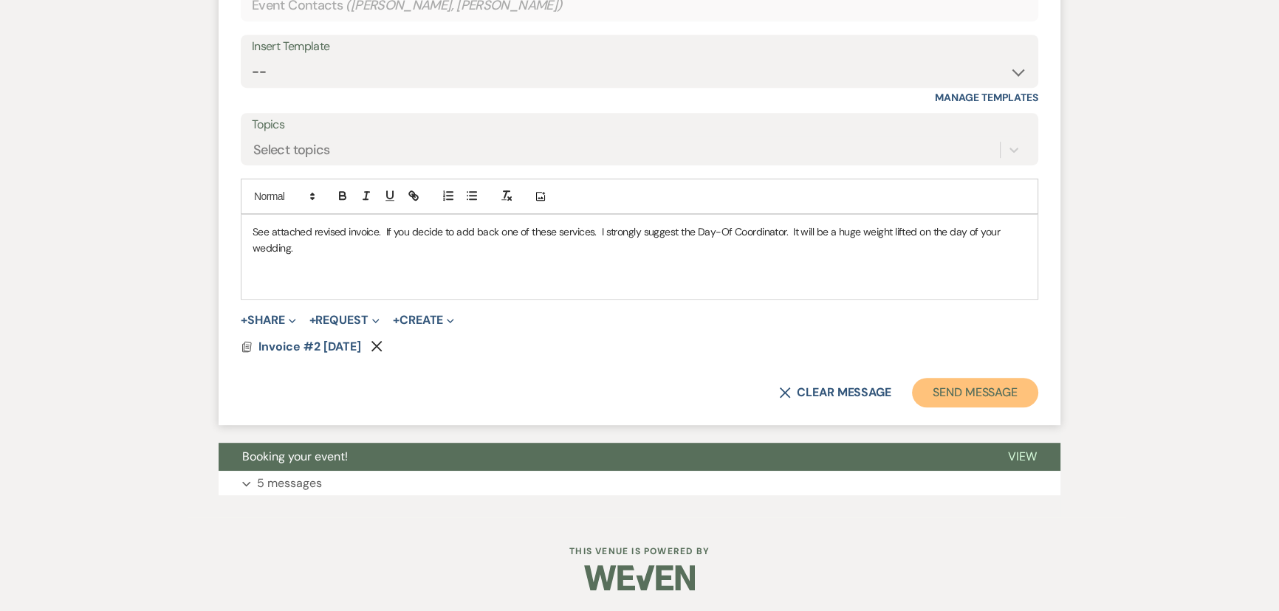
click at [934, 388] on button "Send Message" at bounding box center [975, 393] width 126 height 30
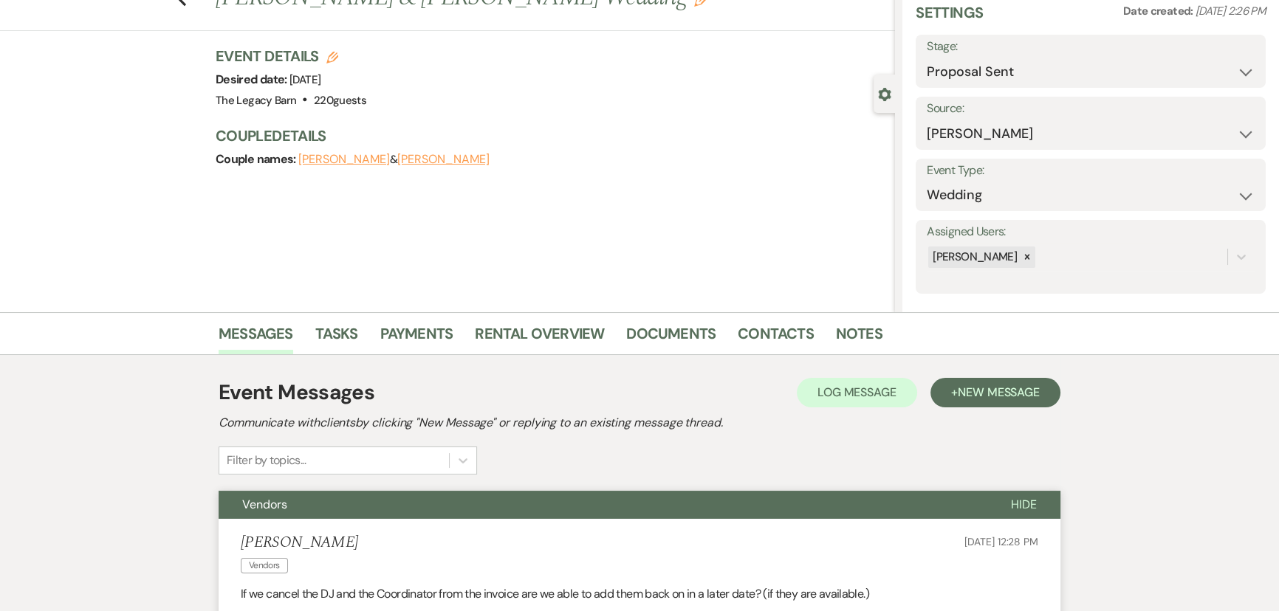
scroll to position [0, 0]
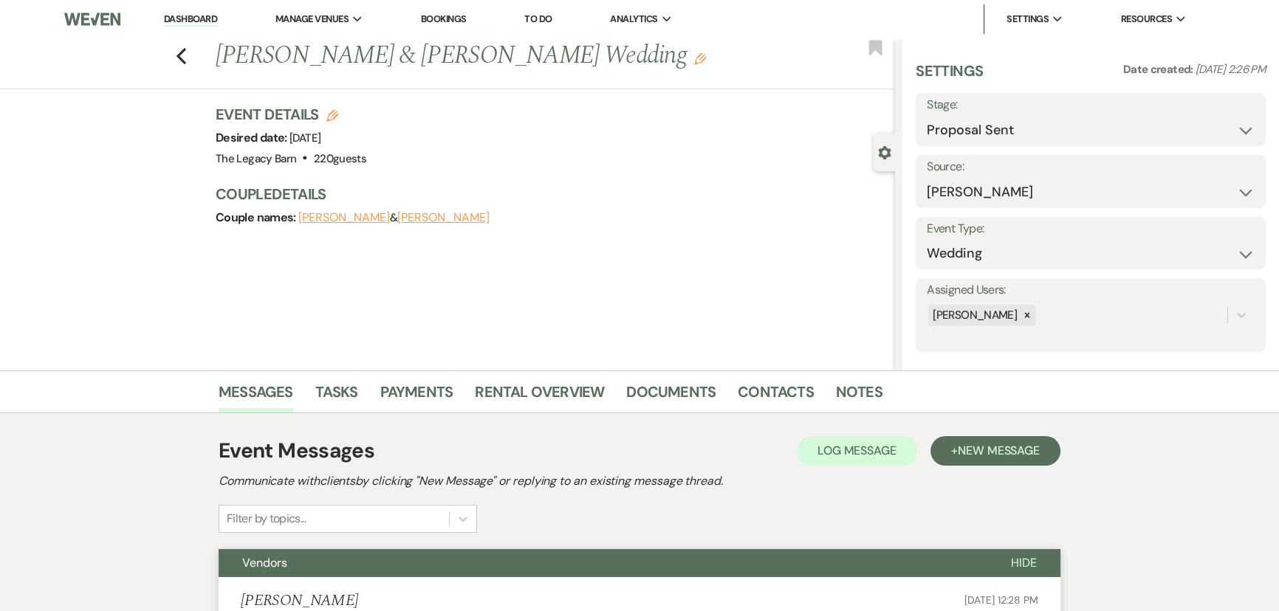
click at [173, 15] on link "Dashboard" at bounding box center [190, 20] width 53 height 14
